Goal: Ask a question

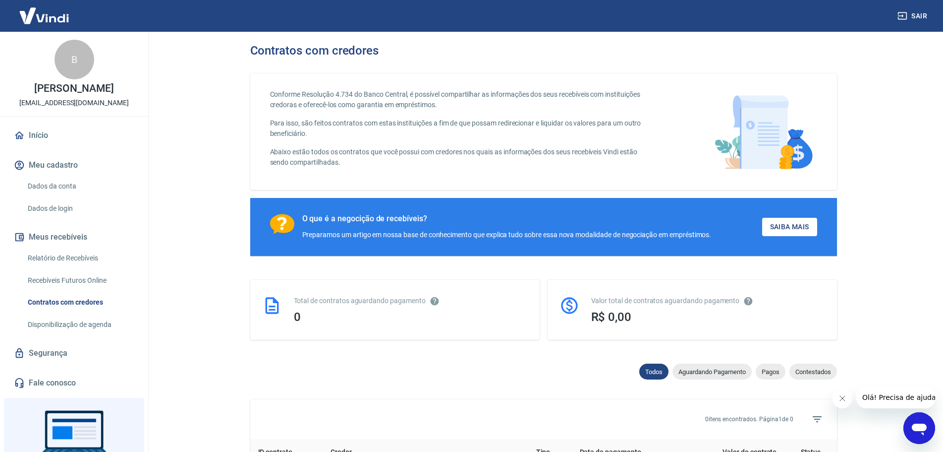
click at [48, 355] on link "Segurança" at bounding box center [74, 353] width 124 height 22
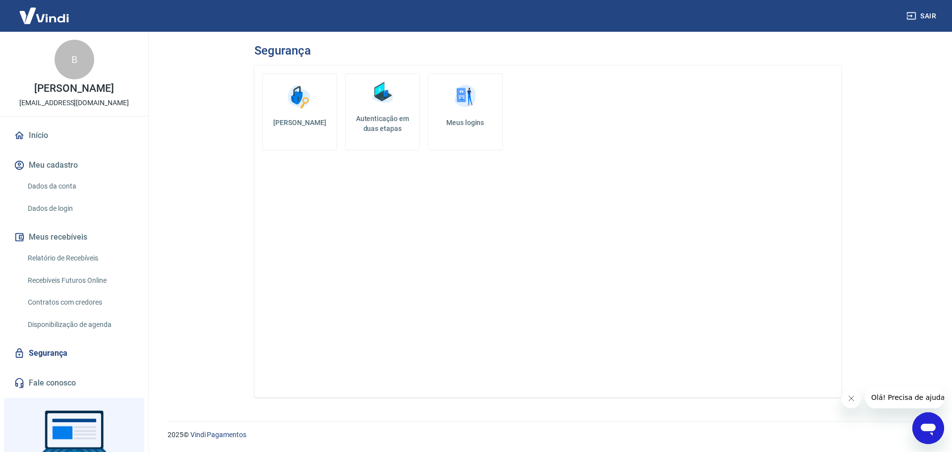
click at [460, 115] on link "Meus logins" at bounding box center [465, 111] width 75 height 77
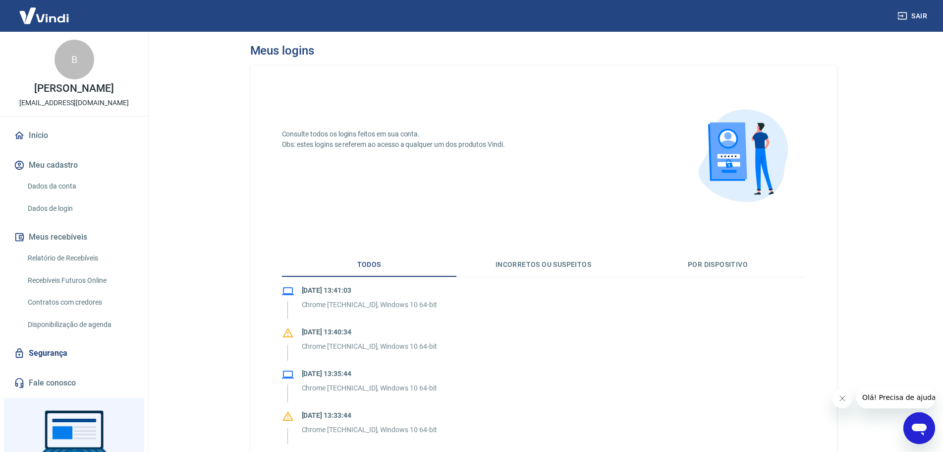
scroll to position [50, 0]
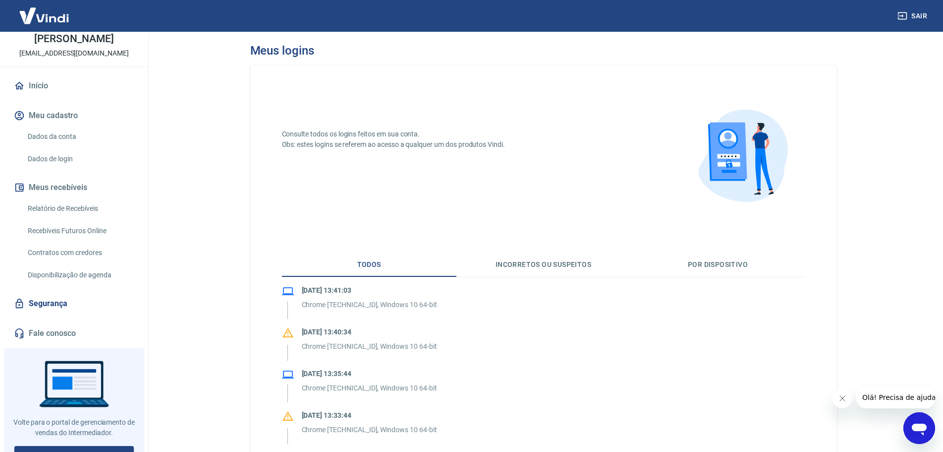
click at [88, 156] on link "Dados de login" at bounding box center [80, 159] width 113 height 20
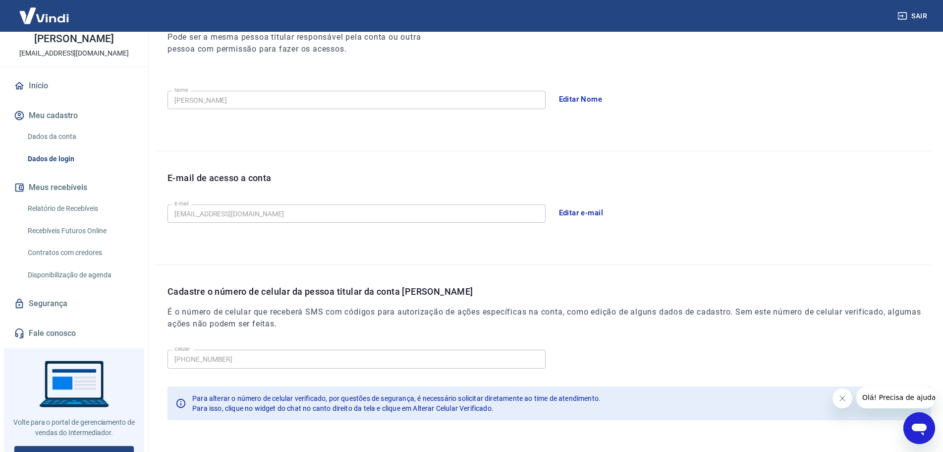
scroll to position [183, 0]
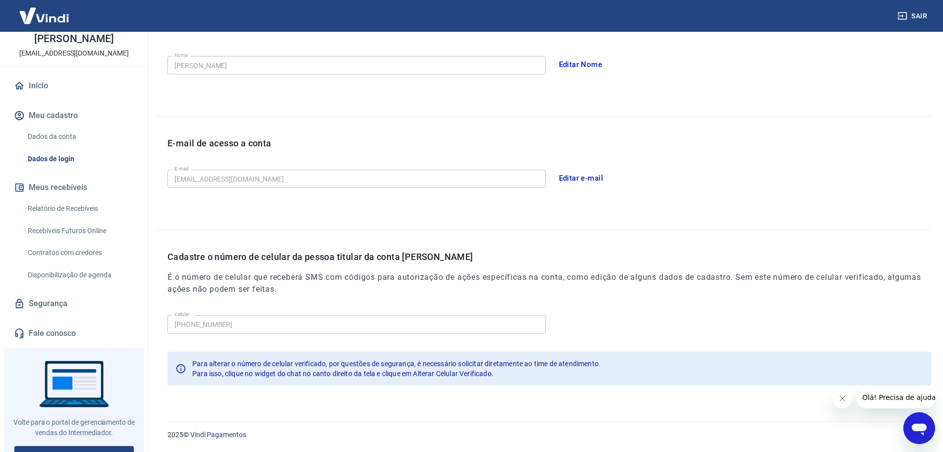
click at [914, 421] on icon "Abrir janela de mensagens" at bounding box center [920, 428] width 18 height 18
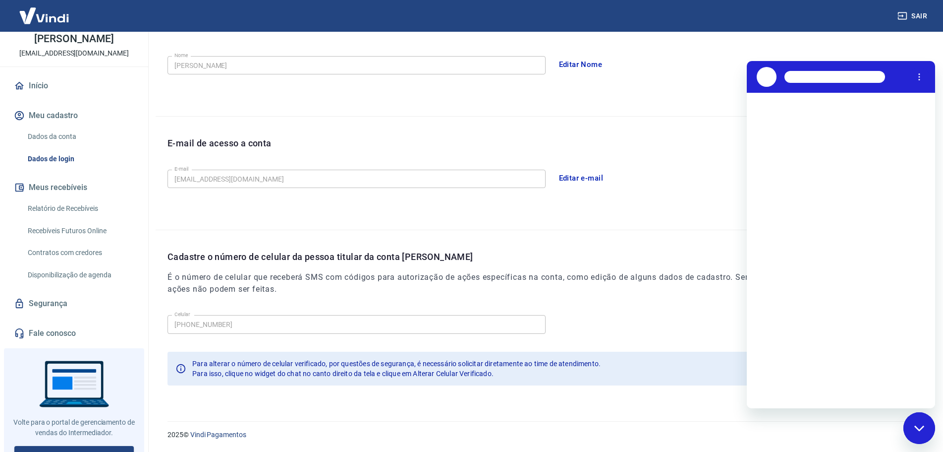
scroll to position [0, 0]
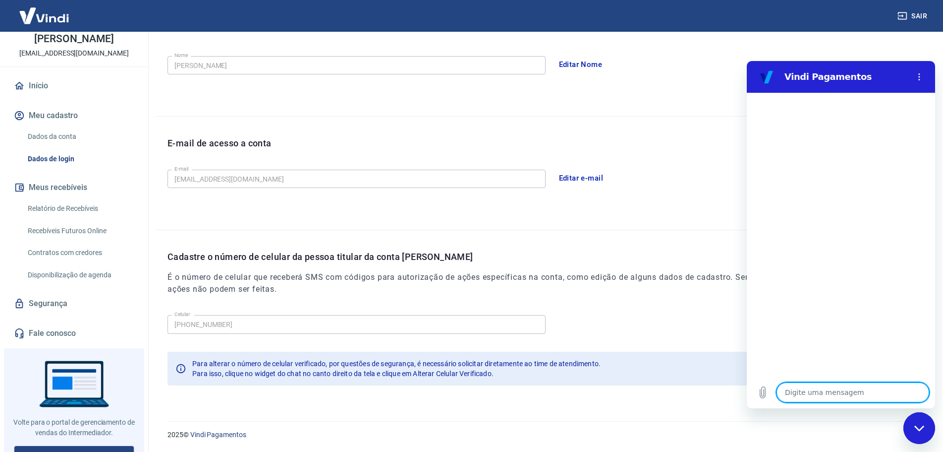
click at [856, 387] on textarea at bounding box center [853, 392] width 153 height 20
type textarea "o"
type textarea "x"
type textarea "ol"
type textarea "x"
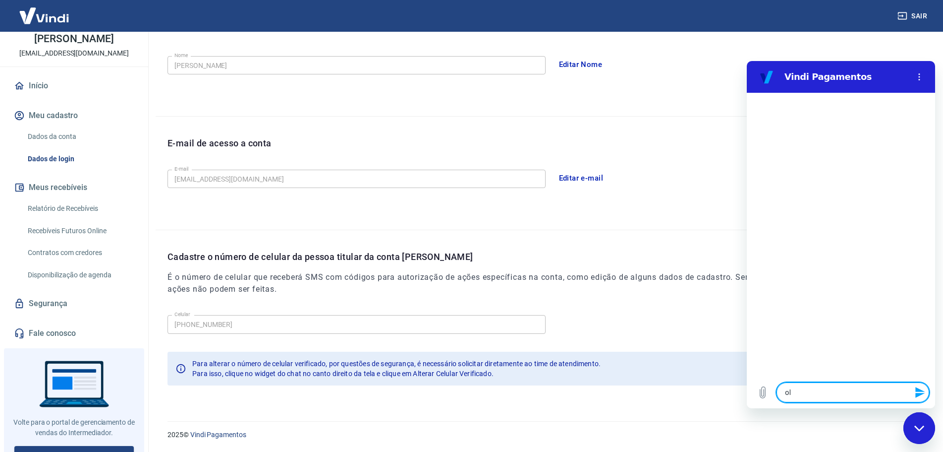
type textarea "ola"
type textarea "x"
type textarea "ola,"
type textarea "x"
type textarea "ola,"
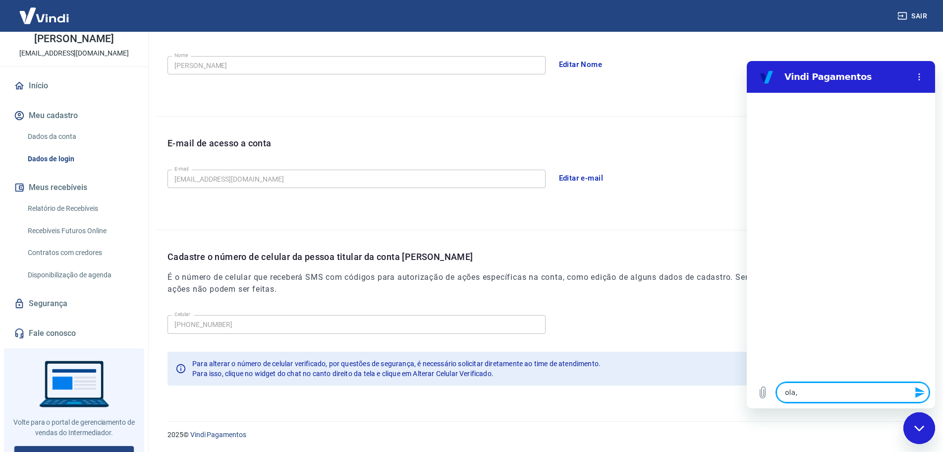
type textarea "x"
type textarea "ola, e"
type textarea "x"
type textarea "ola, eu"
type textarea "x"
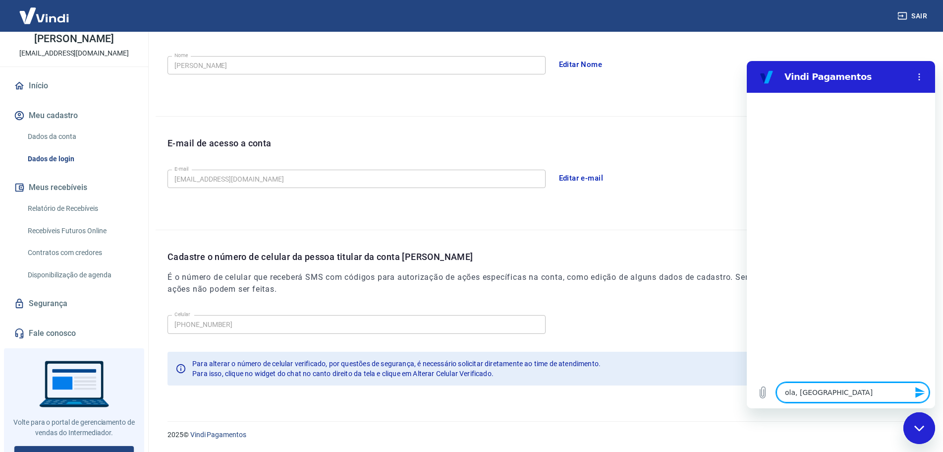
type textarea "ola, eu"
type textarea "x"
type textarea "ola, eu c"
type textarea "x"
type textarea "ola, eu co"
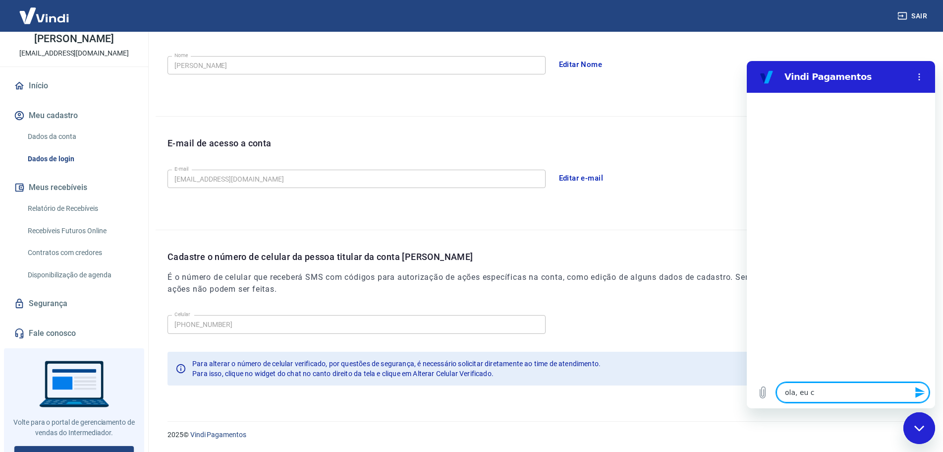
type textarea "x"
type textarea "ola, eu con"
type textarea "x"
type textarea "ola, eu cons"
type textarea "x"
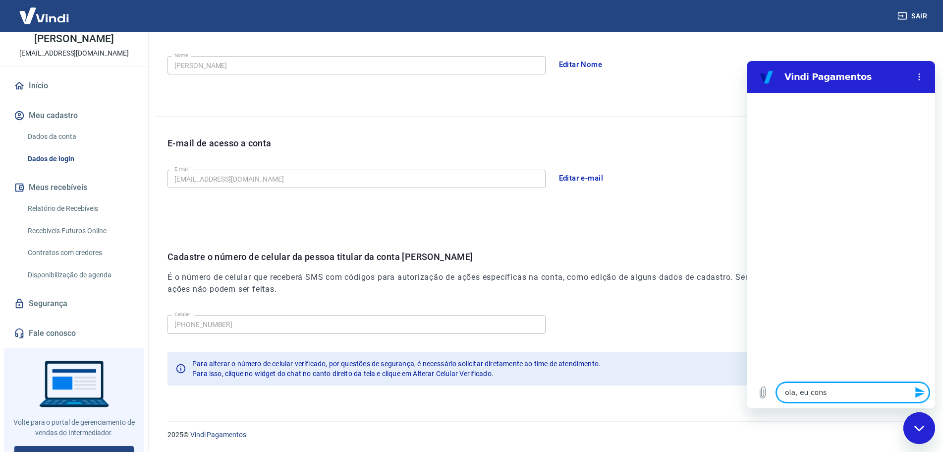
type textarea "ola, eu consi"
type textarea "x"
type textarea "ola, eu consig"
type textarea "x"
type textarea "ola, eu consigo"
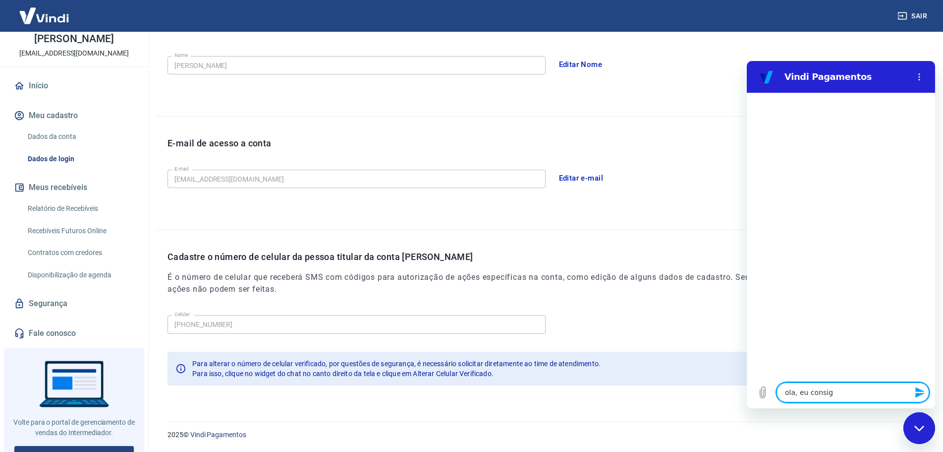
type textarea "x"
type textarea "ola, eu consigo"
type textarea "x"
type textarea "ola, eu consigo c"
type textarea "x"
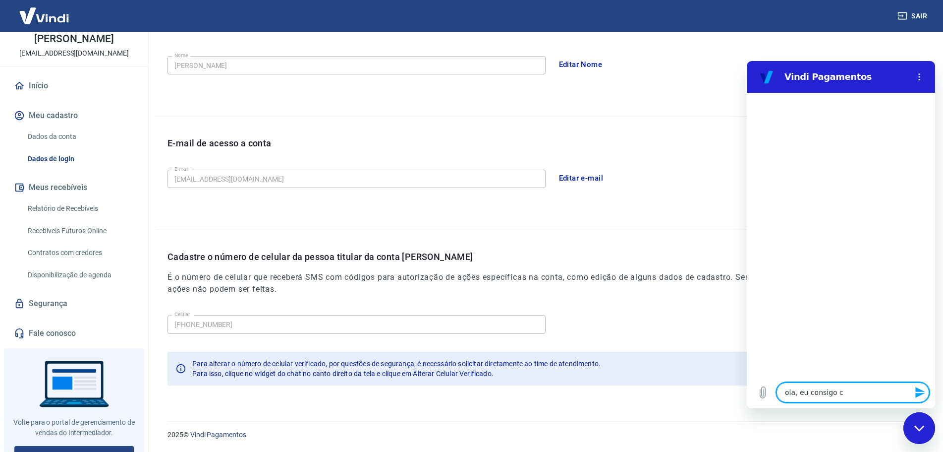
type textarea "ola, eu consigo cr"
type textarea "x"
type textarea "ola, eu consigo cri"
type textarea "x"
type textarea "ola, eu consigo cria"
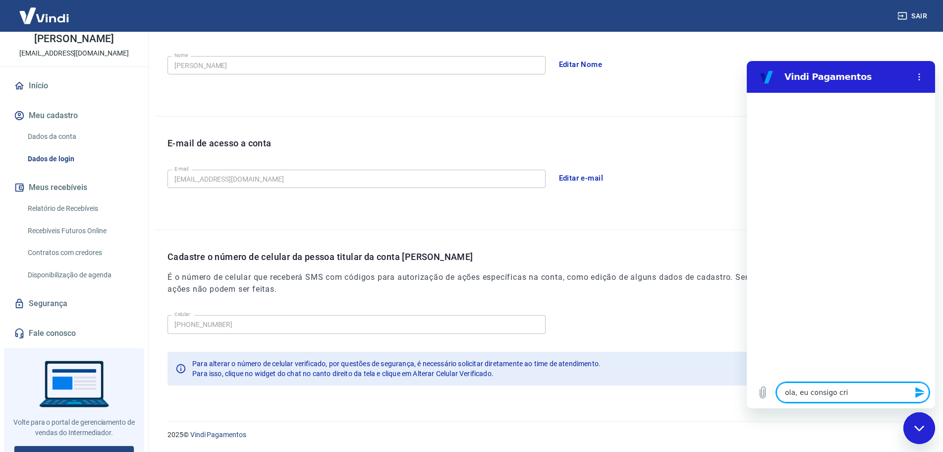
type textarea "x"
type textarea "ola, eu consigo criar"
type textarea "x"
type textarea "ola, eu consigo criar"
type textarea "x"
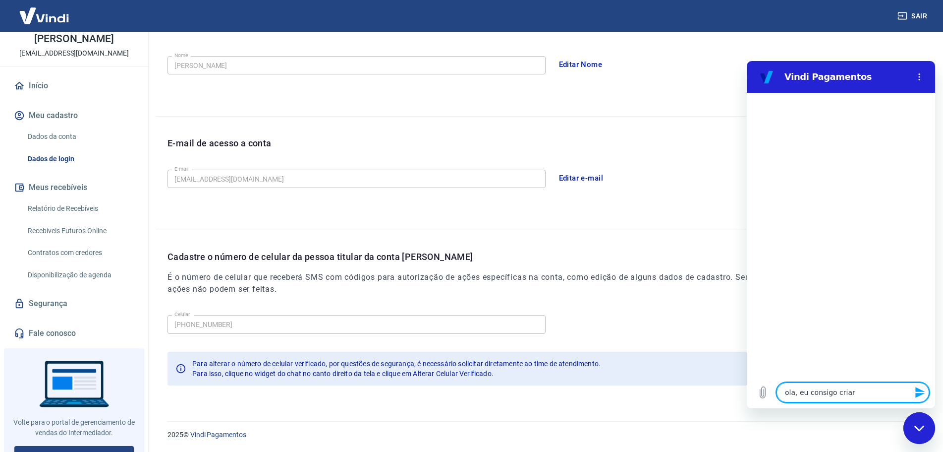
type textarea "ola, eu consigo criar u"
type textarea "x"
type textarea "ola, eu consigo criar um"
type textarea "x"
type textarea "ola, eu consigo criar um"
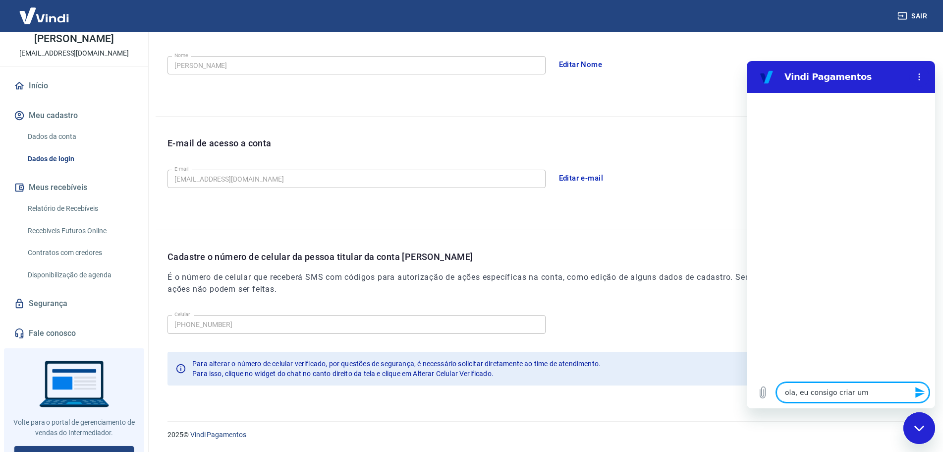
type textarea "x"
type textarea "ola, eu consigo criar um a"
type textarea "x"
type textarea "ola, eu consigo criar um ac"
type textarea "x"
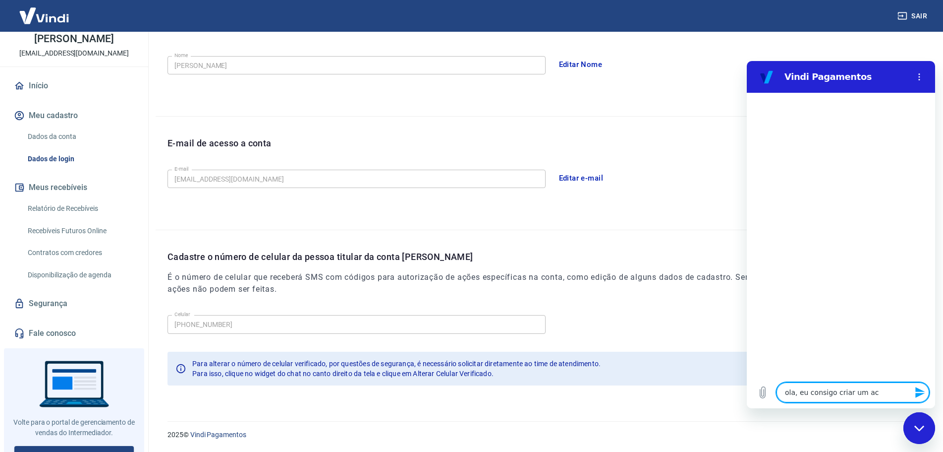
type textarea "ola, eu consigo criar um ace"
type textarea "x"
type textarea "ola, eu consigo criar um aces"
type textarea "x"
type textarea "ola, eu consigo criar um acess"
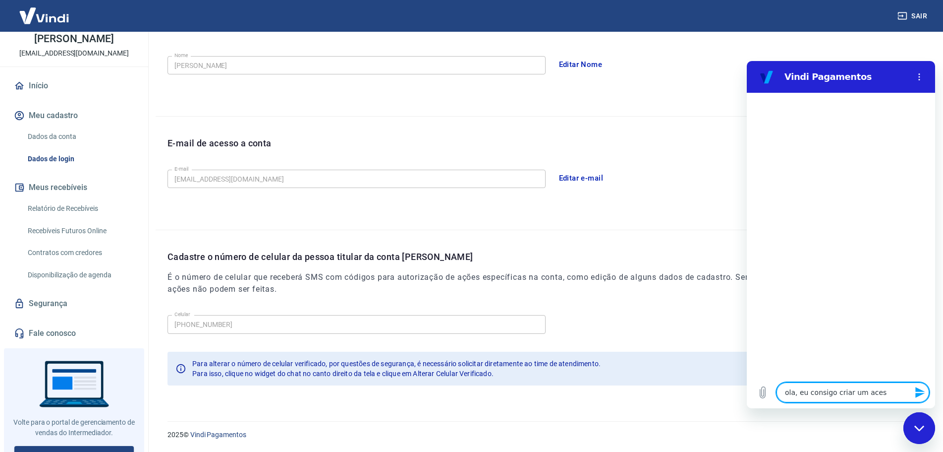
type textarea "x"
type textarea "ola, eu consigo criar um acesso"
type textarea "x"
type textarea "ola, eu consigo criar um acesso"
type textarea "x"
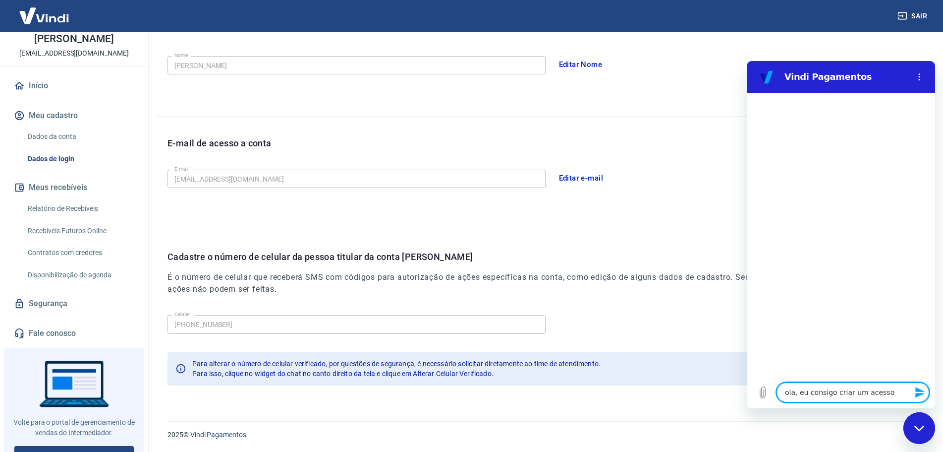
type textarea "ola, eu consigo criar um acesso p"
type textarea "x"
type textarea "ola, eu consigo criar um acesso pa"
type textarea "x"
type textarea "ola, eu consigo criar um acesso par"
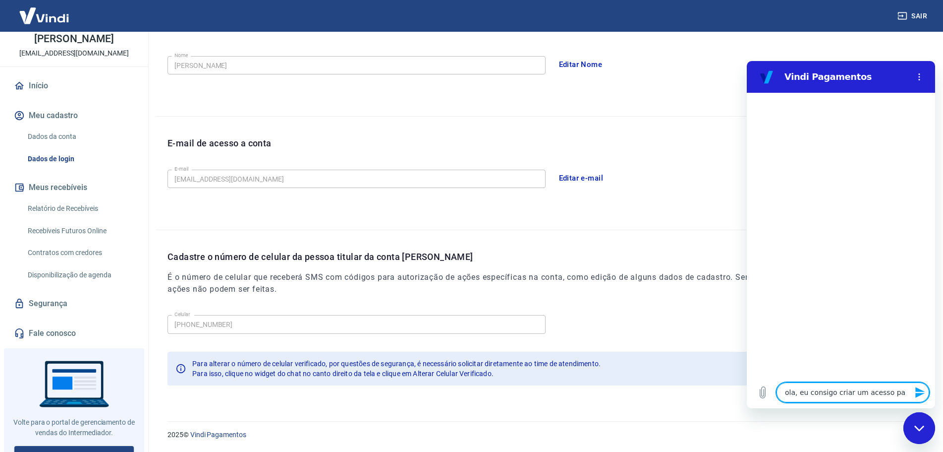
type textarea "x"
type textarea "ola, eu consigo criar um acesso para"
type textarea "x"
type textarea "ola, eu consigo criar um acesso para"
type textarea "x"
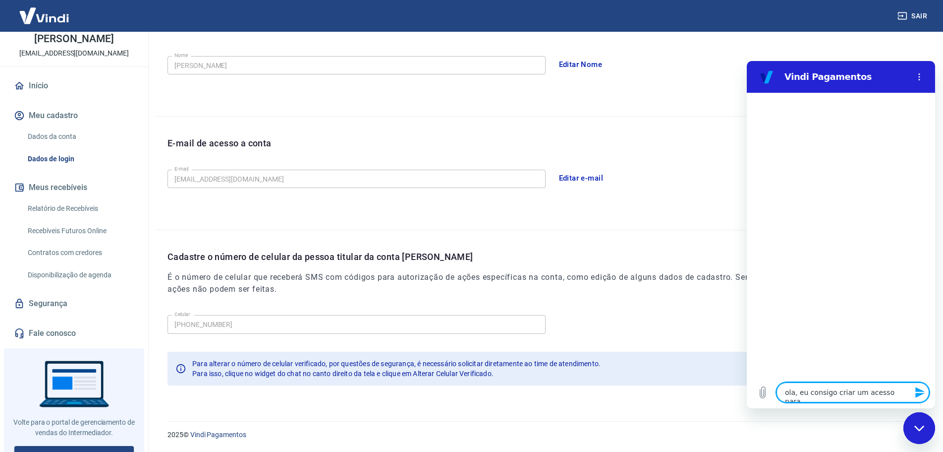
type textarea "ola, eu consigo criar um acesso para u"
type textarea "x"
type textarea "ola, eu consigo criar um acesso para"
type textarea "x"
type textarea "ola, eu consigo criar um acesso para o"
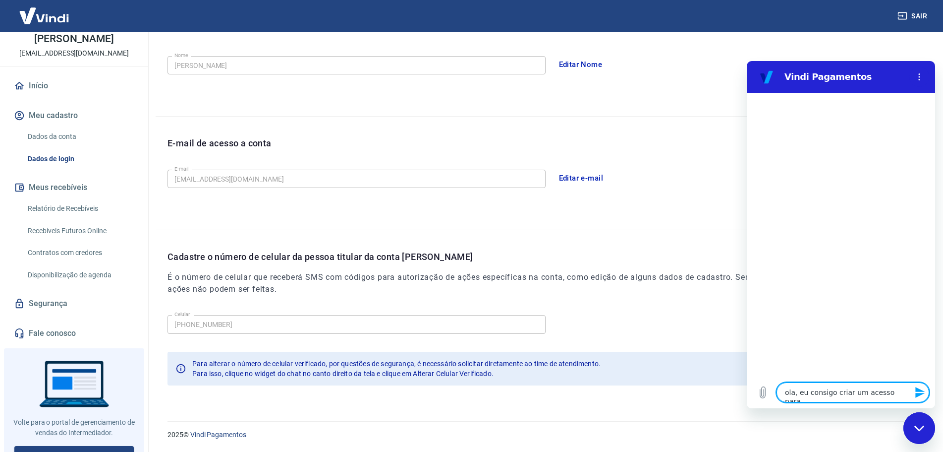
type textarea "x"
type textarea "ola, eu consigo criar um acesso para ou"
type textarea "x"
type textarea "ola, eu consigo criar um acesso para out"
type textarea "x"
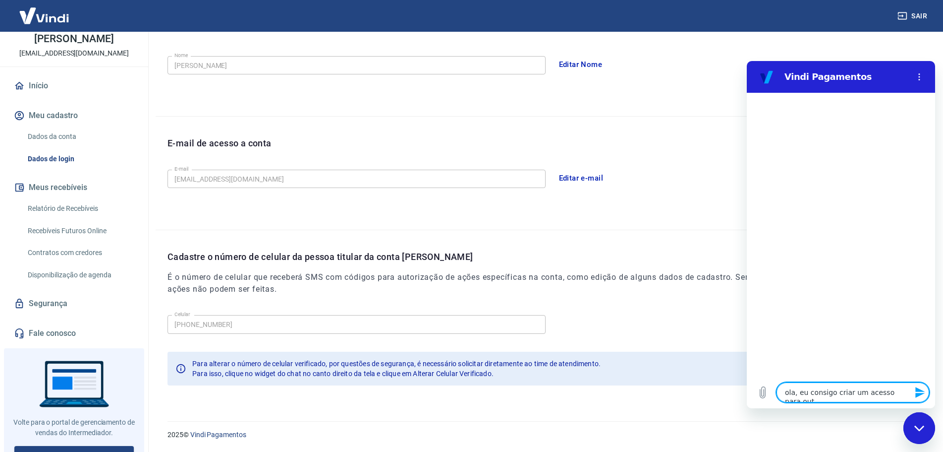
type textarea "ola, eu consigo criar um acesso para outr"
type textarea "x"
type textarea "ola, eu consigo criar um acesso para outro"
type textarea "x"
type textarea "ola, eu consigo criar um acesso para outro"
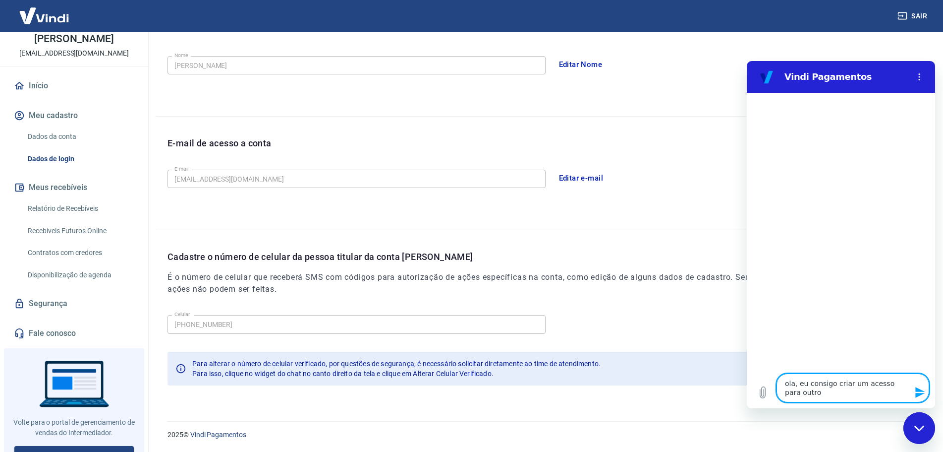
type textarea "x"
type textarea "ola, eu consigo criar um acesso para outro u"
type textarea "x"
type textarea "ola, eu consigo criar um acesso para outro us"
type textarea "x"
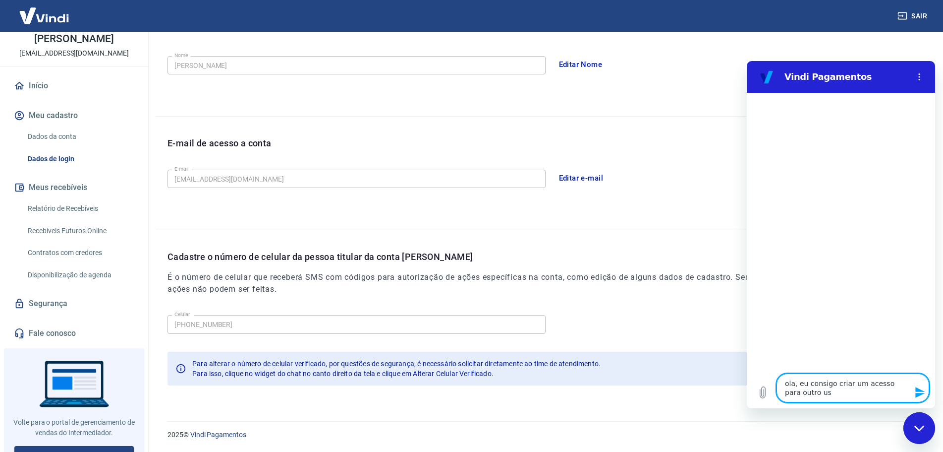
type textarea "ola, eu consigo criar um acesso para outro usu"
type textarea "x"
type textarea "ola, eu consigo criar um acesso para outro usua"
type textarea "x"
type textarea "ola, eu consigo criar um acesso para outro usuar"
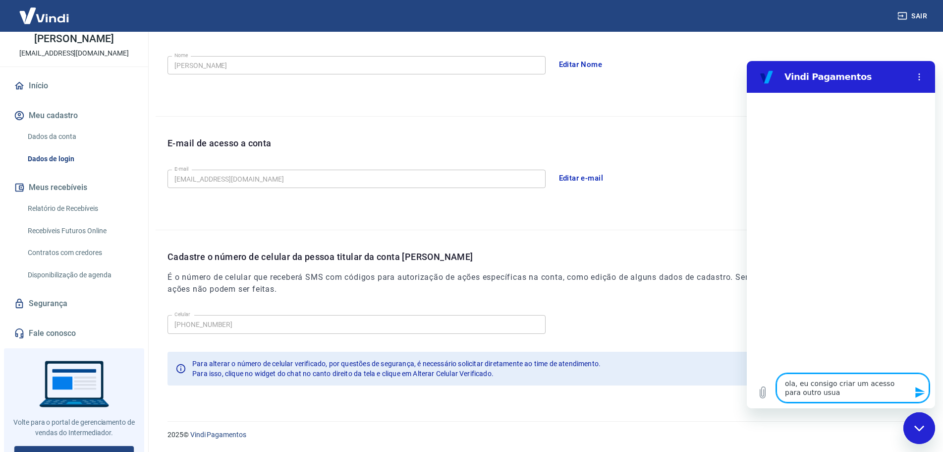
type textarea "x"
type textarea "ola, eu consigo criar um acesso para outro usuari"
type textarea "x"
type textarea "ola, eu consigo criar um acesso para outro usuario"
type textarea "x"
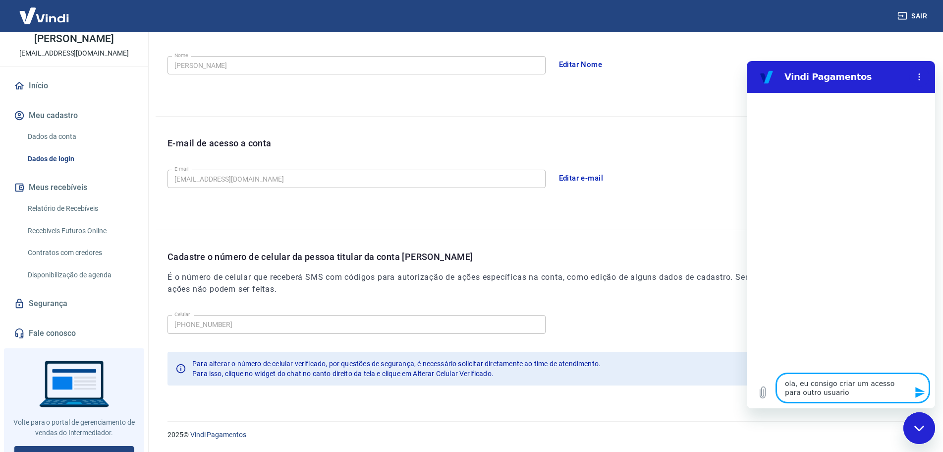
type textarea "ola, eu consigo criar um acesso para outro usuario"
type textarea "x"
type textarea "ola, eu consigo criar um acesso para outro usuario n"
type textarea "x"
type textarea "ola, eu consigo criar um acesso para outro usuario ne"
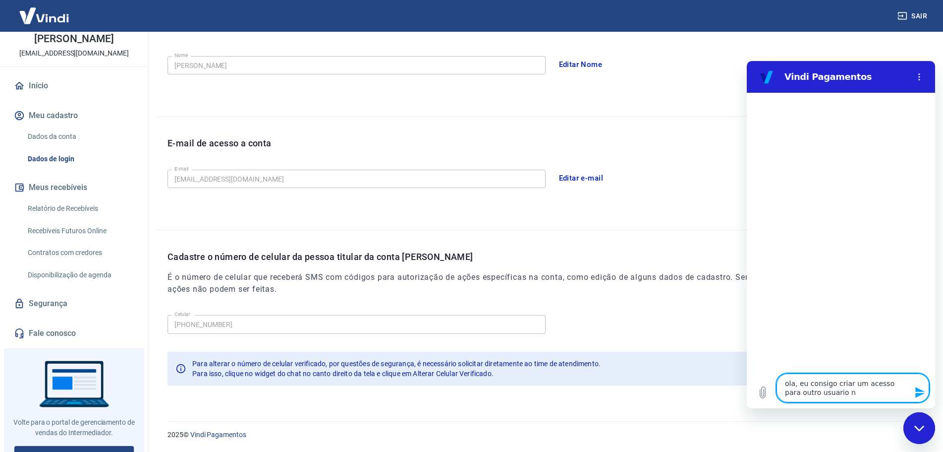
type textarea "x"
type textarea "ola, eu consigo criar um acesso para outro usuario nes"
type textarea "x"
type textarea "ola, eu consigo criar um acesso para outro usuario ness"
type textarea "x"
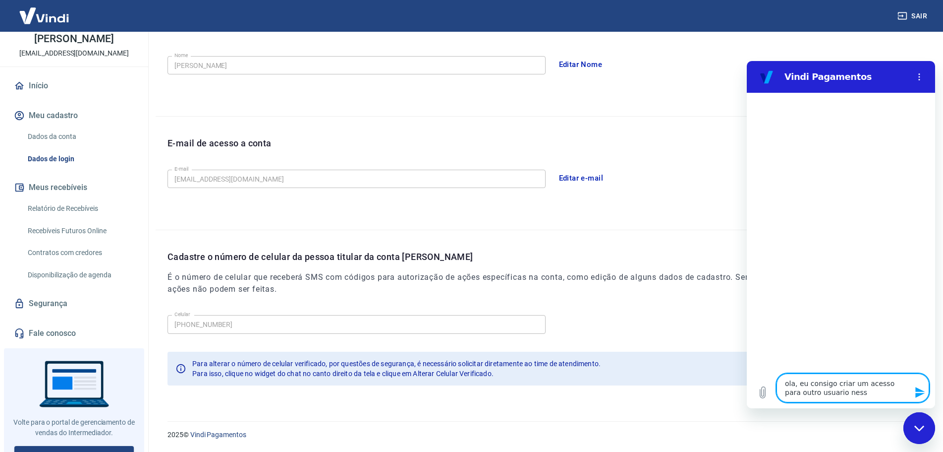
type textarea "ola, eu consigo criar um acesso para outro usuario nessa"
type textarea "x"
type textarea "ola, eu consigo criar um acesso para outro usuario nessa"
type textarea "x"
type textarea "ola, eu consigo criar um acesso para outro usuario nessa c"
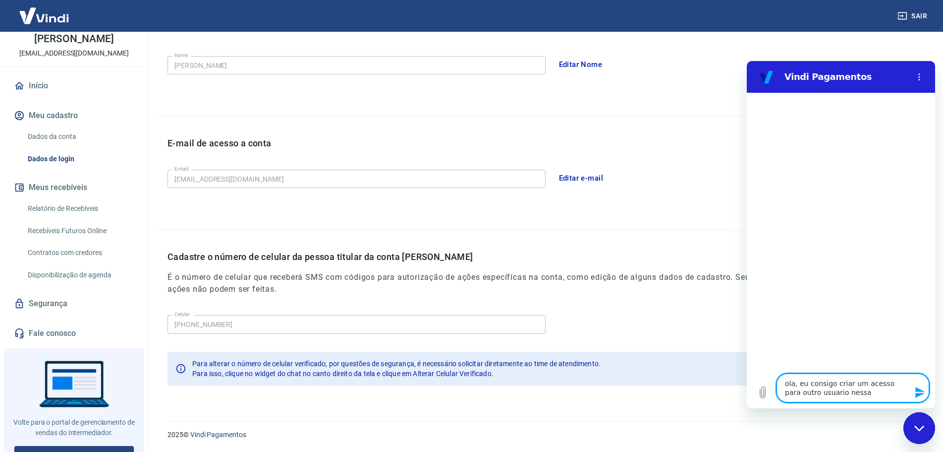
type textarea "x"
type textarea "ola, eu consigo criar um acesso para outro usuario nessa co"
type textarea "x"
type textarea "ola, eu consigo criar um acesso para outro usuario nessa con"
type textarea "x"
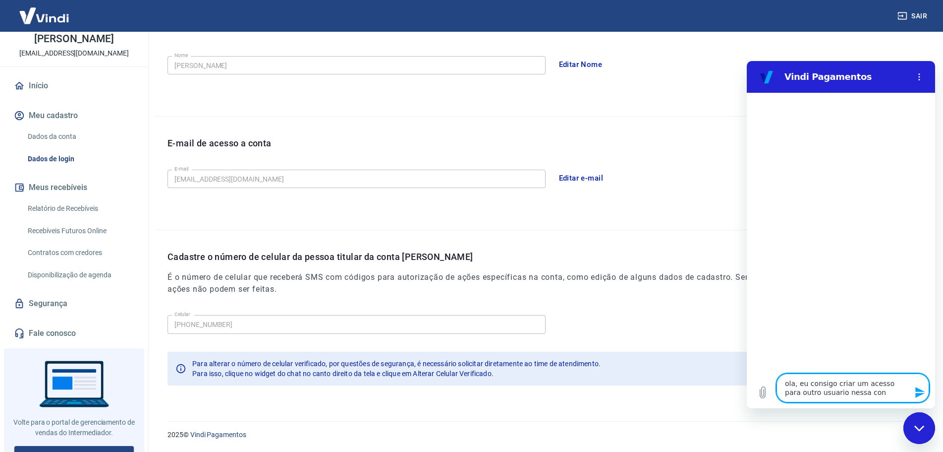
type textarea "ola, eu consigo criar um acesso para outro usuario nessa cont"
type textarea "x"
type textarea "ola, eu consigo criar um acesso para outro usuario nessa conta"
type textarea "x"
type textarea "ola, eu consigo criar um acesso para outro usuario nessa conta?"
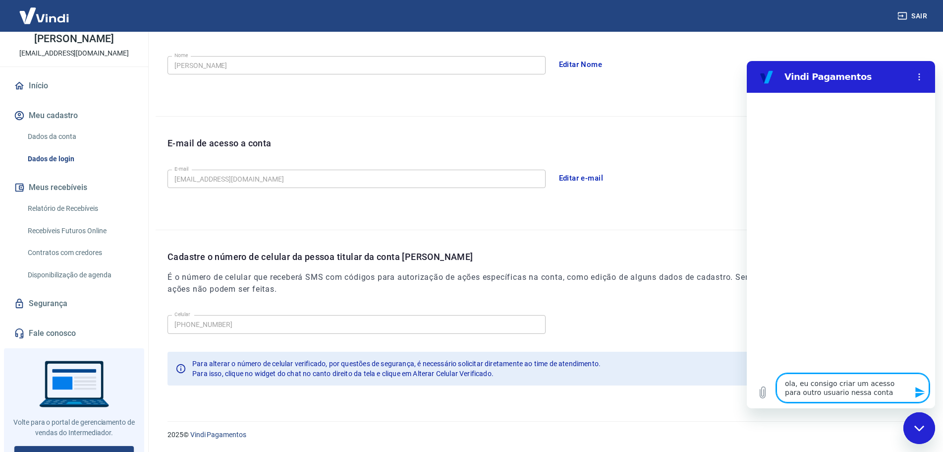
type textarea "x"
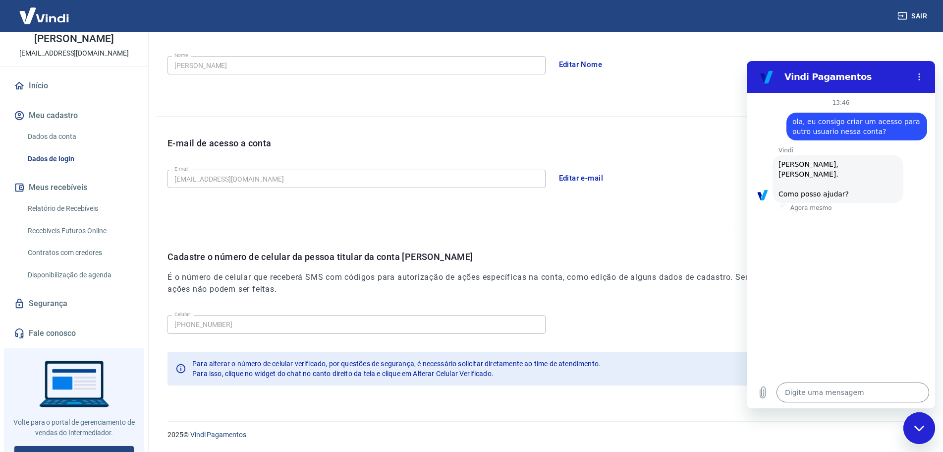
scroll to position [33, 0]
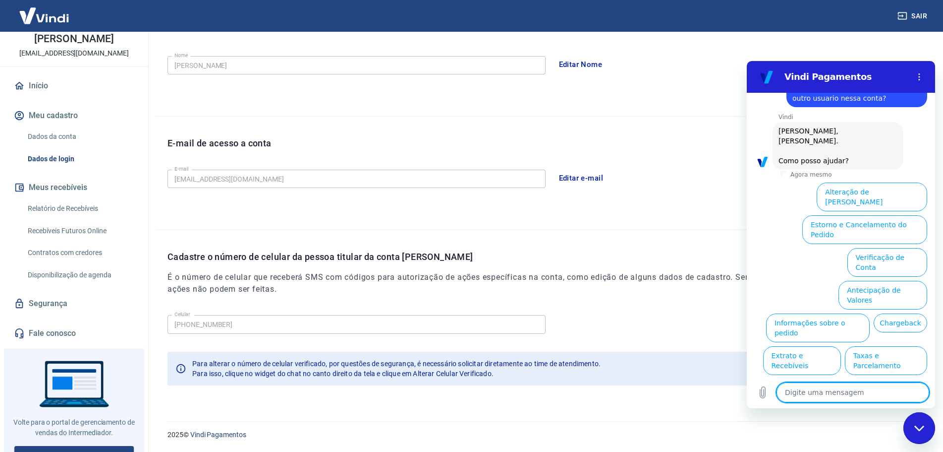
drag, startPoint x: 925, startPoint y: 428, endPoint x: 1798, endPoint y: 799, distance: 948.1
click at [925, 428] on div "Fechar janela de mensagens" at bounding box center [920, 428] width 30 height 30
type textarea "x"
